Goal: Transaction & Acquisition: Purchase product/service

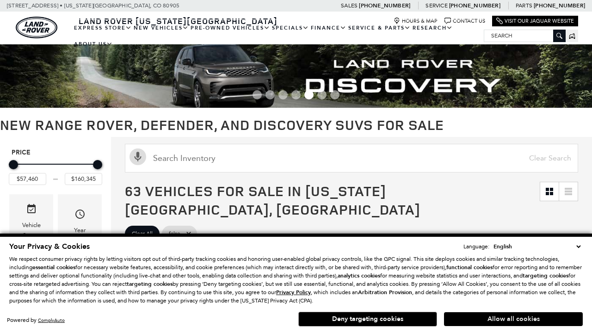
click at [514, 319] on button "Allow all cookies" at bounding box center [513, 319] width 139 height 14
